Goal: Transaction & Acquisition: Purchase product/service

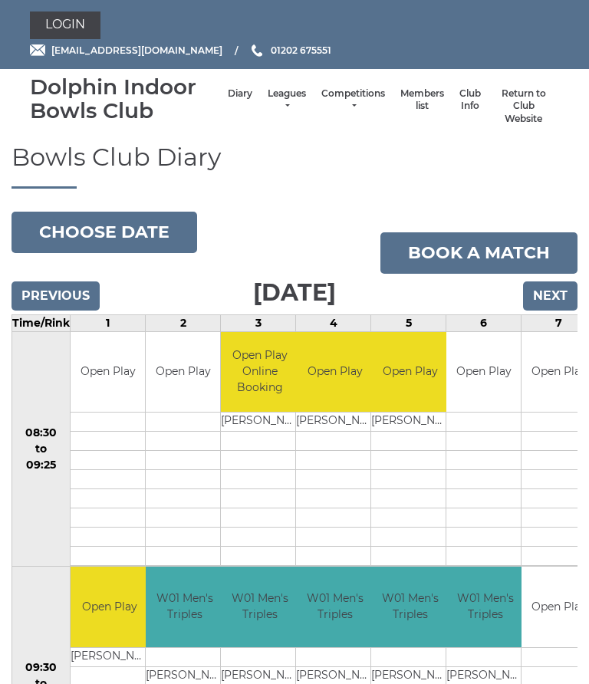
click at [60, 30] on link "Login" at bounding box center [65, 26] width 71 height 28
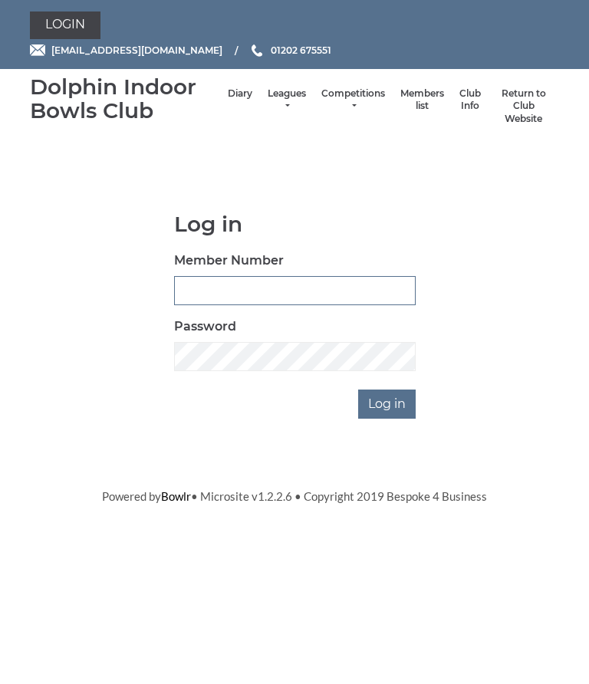
click at [186, 288] on input "Member Number" at bounding box center [295, 290] width 242 height 29
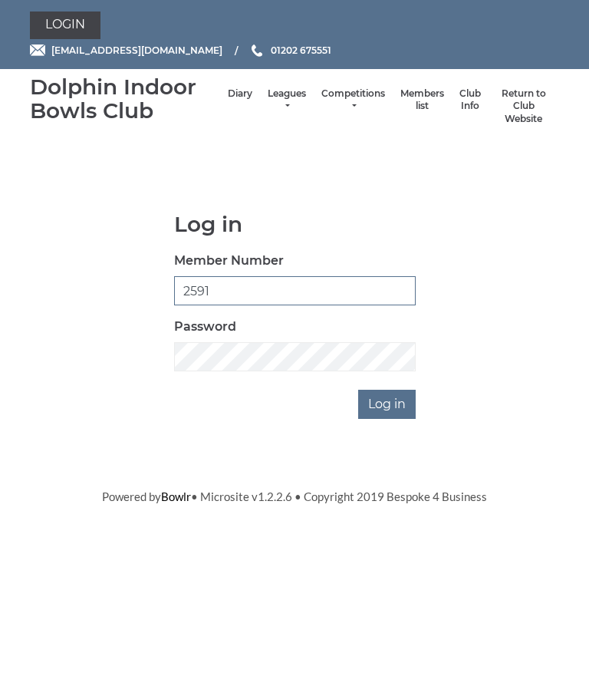
type input "2591"
click at [401, 400] on input "Log in" at bounding box center [387, 404] width 58 height 29
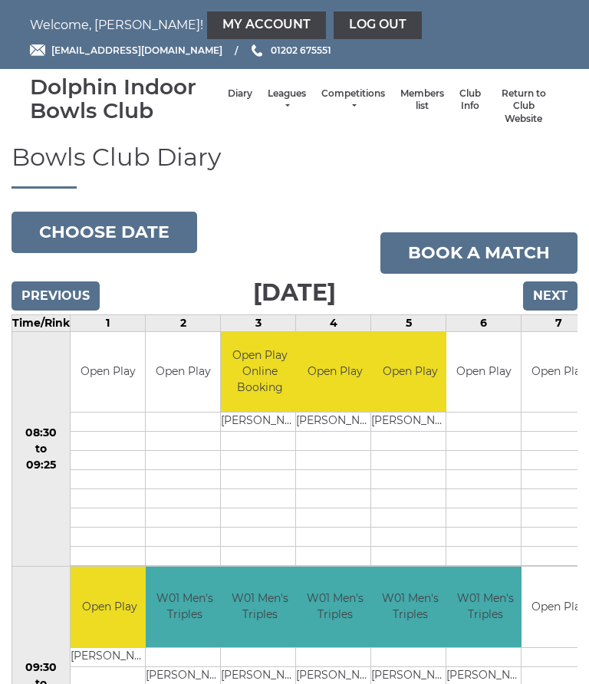
click at [207, 21] on link "My Account" at bounding box center [266, 26] width 119 height 28
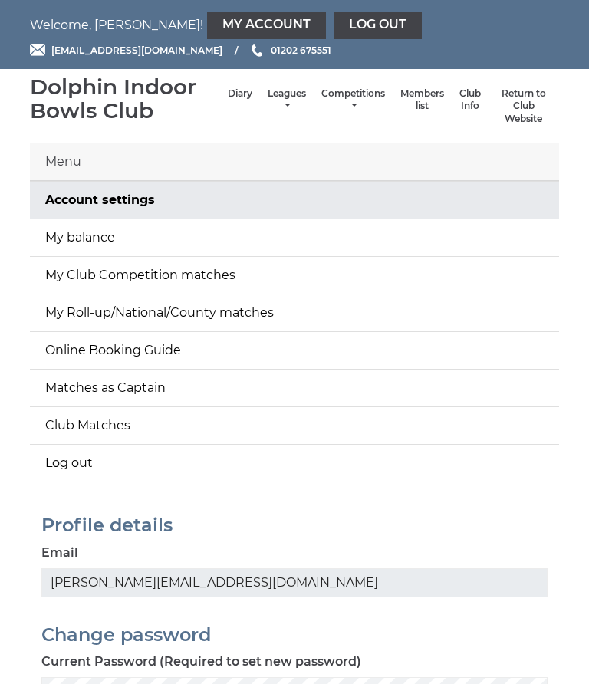
click at [80, 240] on link "My balance" at bounding box center [294, 237] width 529 height 37
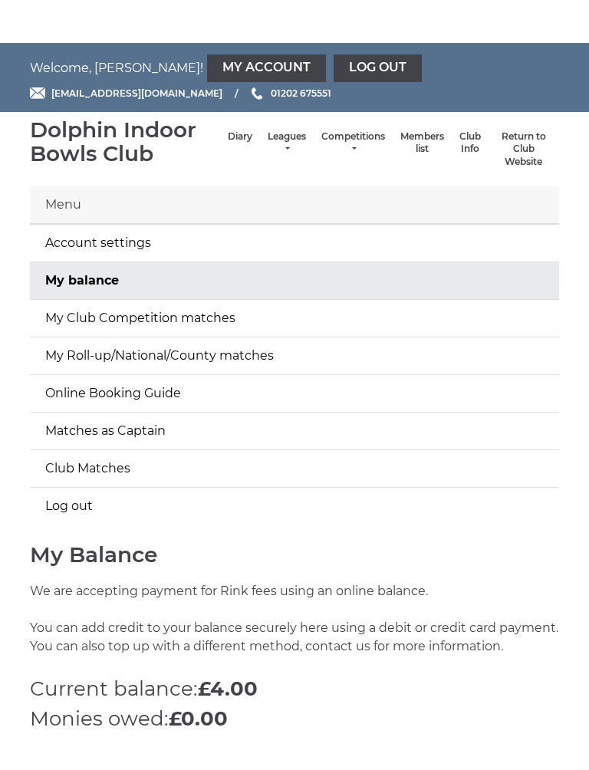
scroll to position [76, 0]
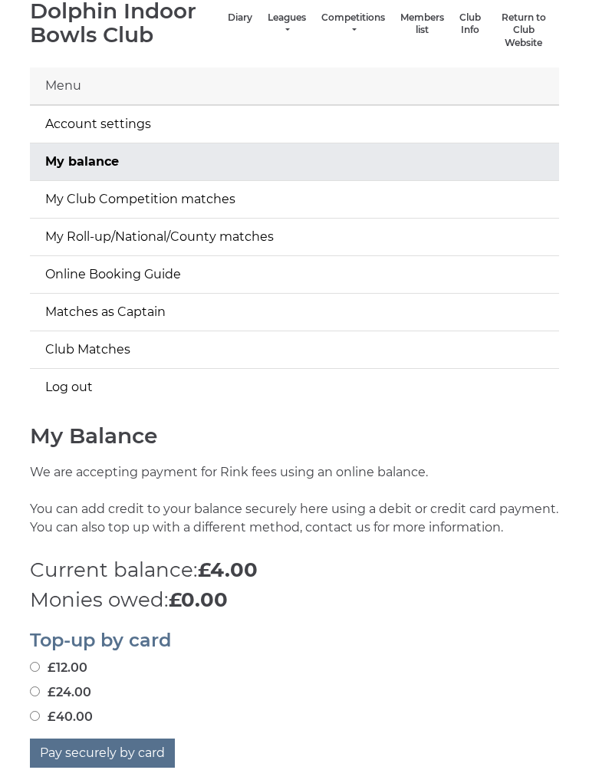
click at [31, 683] on input "£24.00" at bounding box center [35, 691] width 10 height 10
radio input "true"
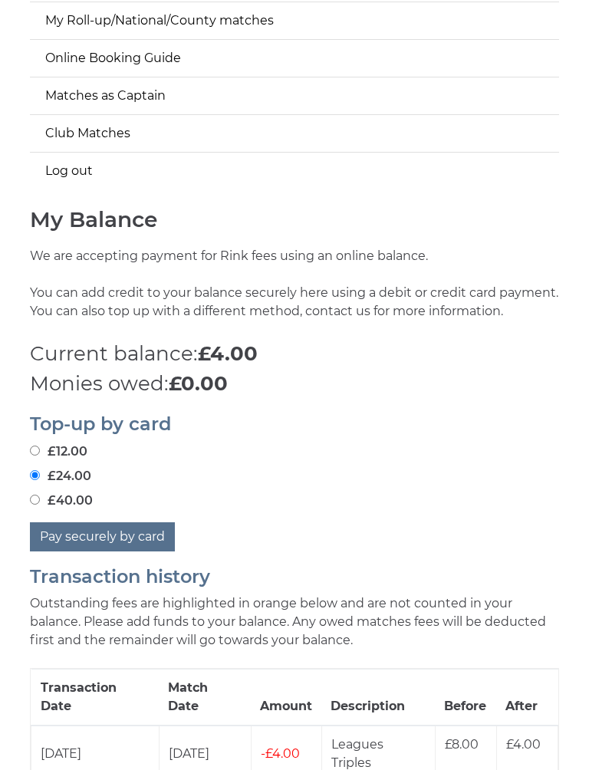
scroll to position [292, 0]
click at [134, 544] on button "Pay securely by card" at bounding box center [102, 536] width 145 height 29
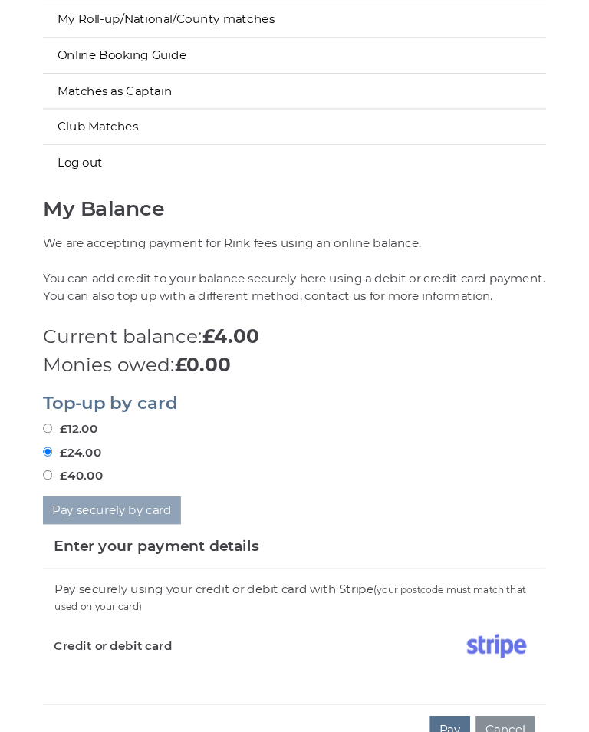
scroll to position [531, 0]
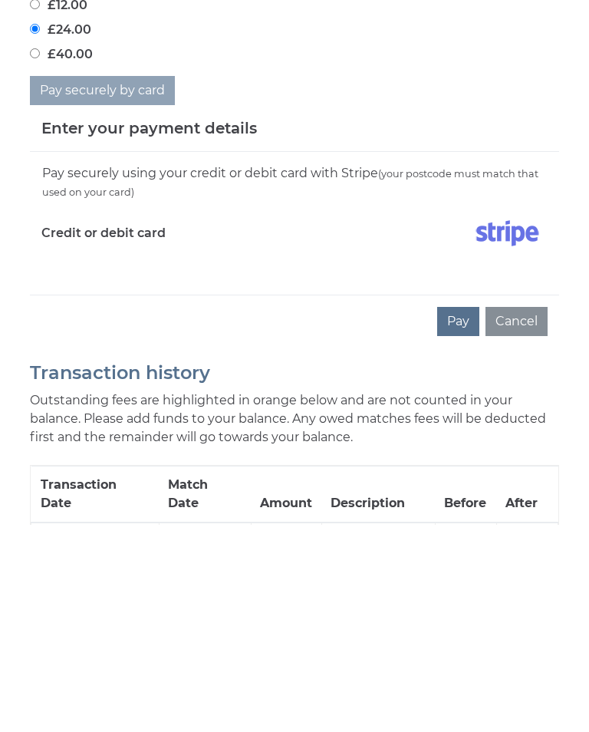
click at [465, 514] on button "Pay" at bounding box center [458, 528] width 42 height 29
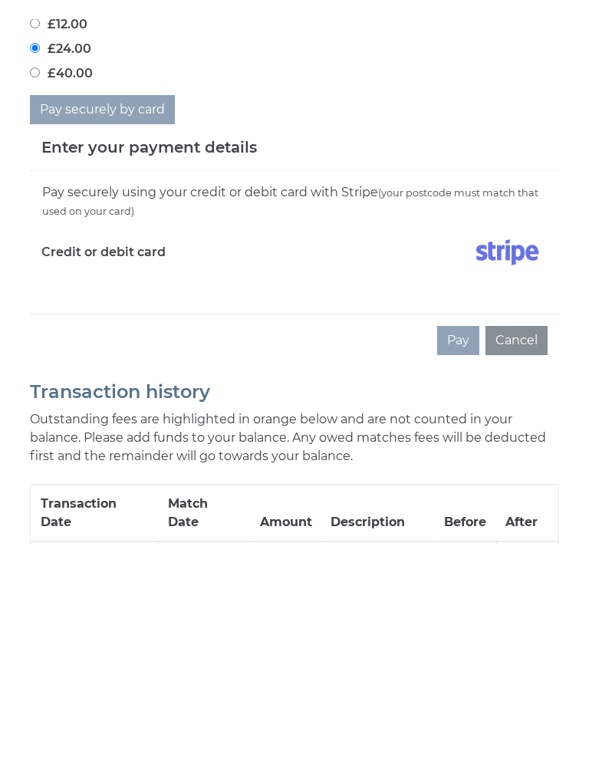
scroll to position [739, 0]
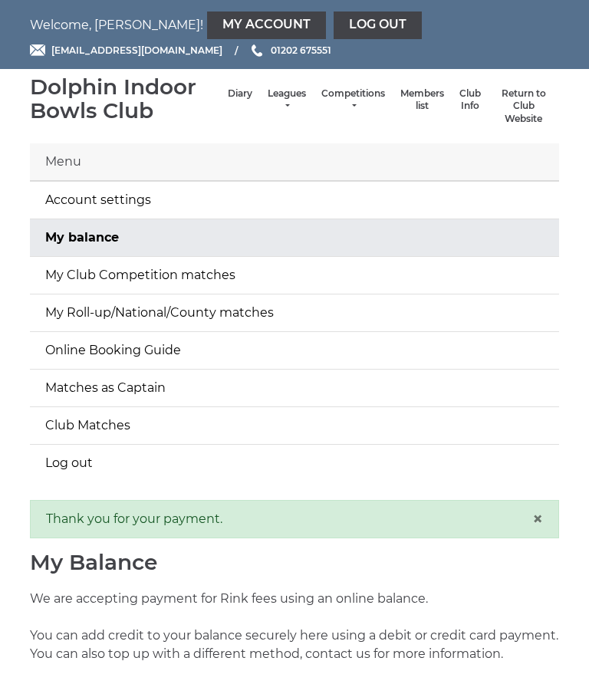
click at [334, 25] on link "Log out" at bounding box center [378, 26] width 88 height 28
